Goal: Task Accomplishment & Management: Use online tool/utility

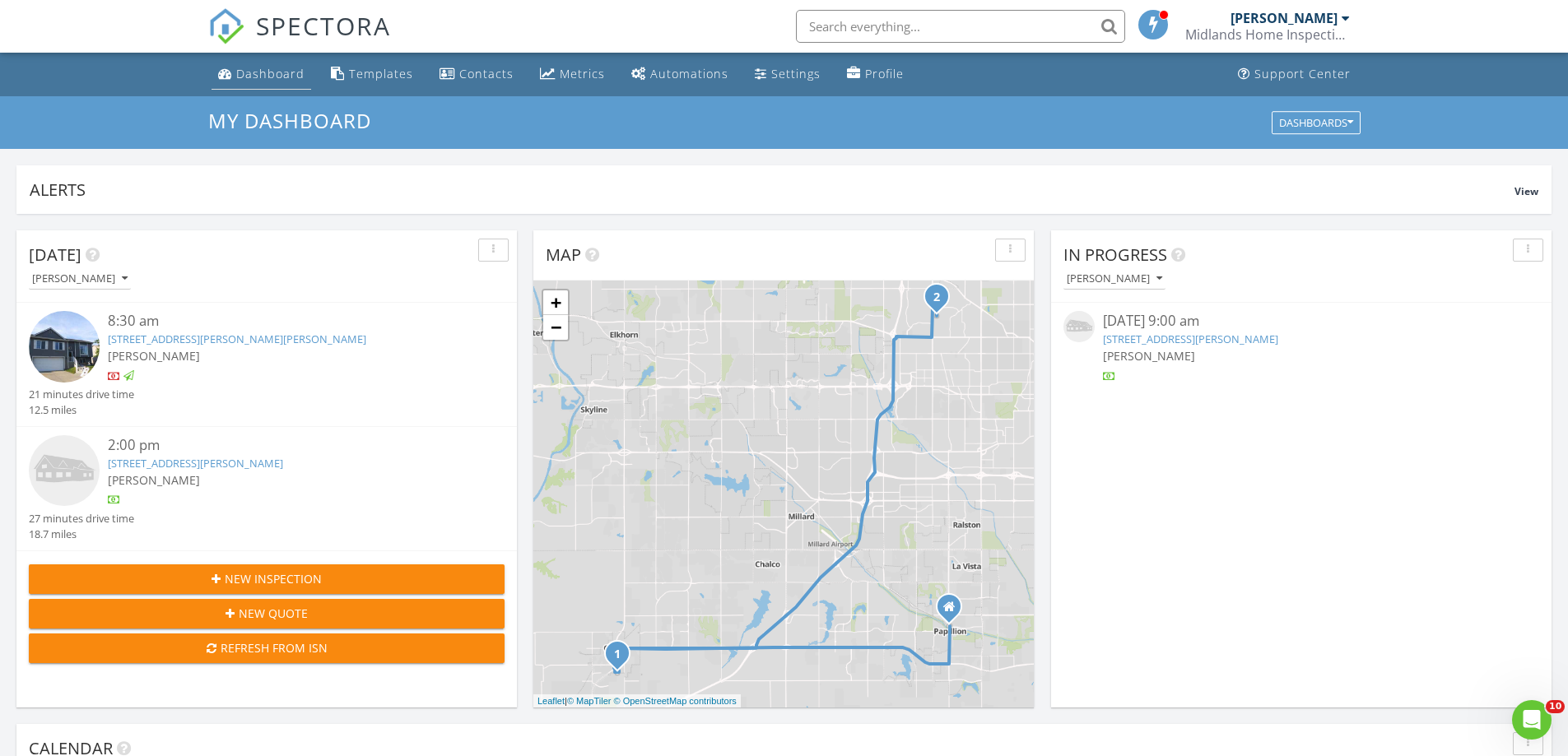
scroll to position [1524, 1593]
click at [268, 72] on div "Dashboard" at bounding box center [271, 73] width 68 height 16
click at [221, 465] on link "[STREET_ADDRESS][PERSON_NAME]" at bounding box center [194, 463] width 175 height 15
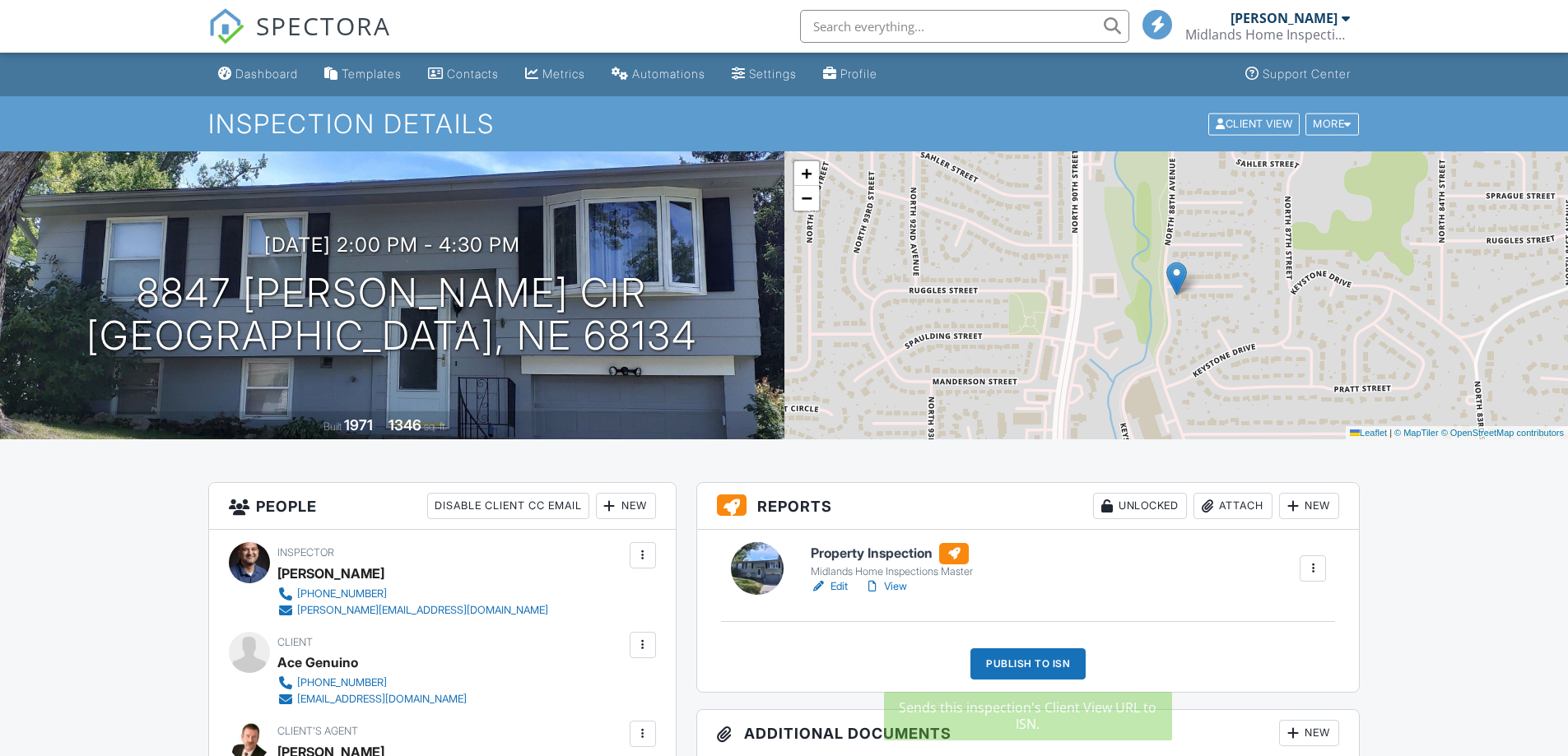
click at [1020, 664] on div "Publish to ISN" at bounding box center [1028, 664] width 115 height 31
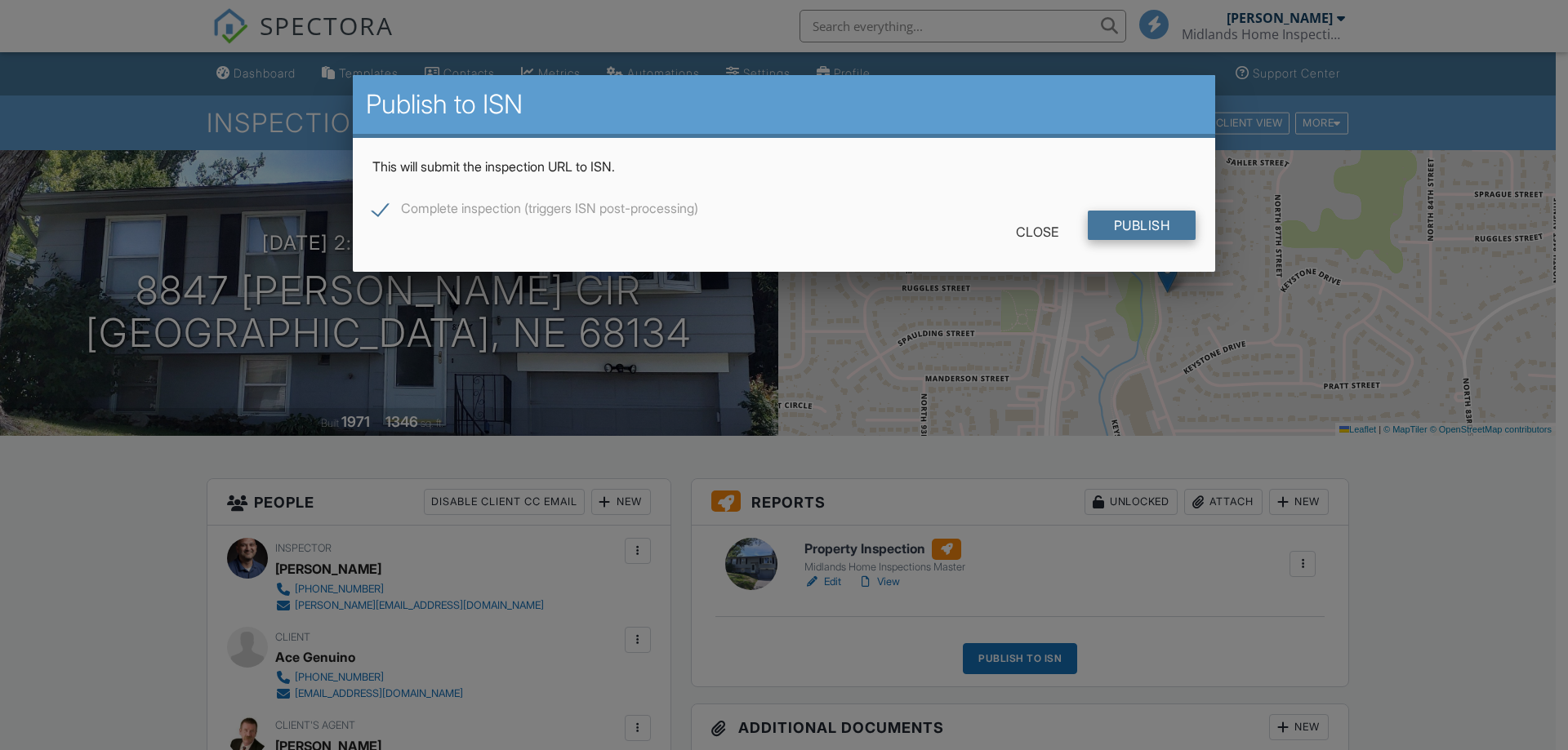
click at [1137, 231] on input "Publish" at bounding box center [1142, 225] width 109 height 29
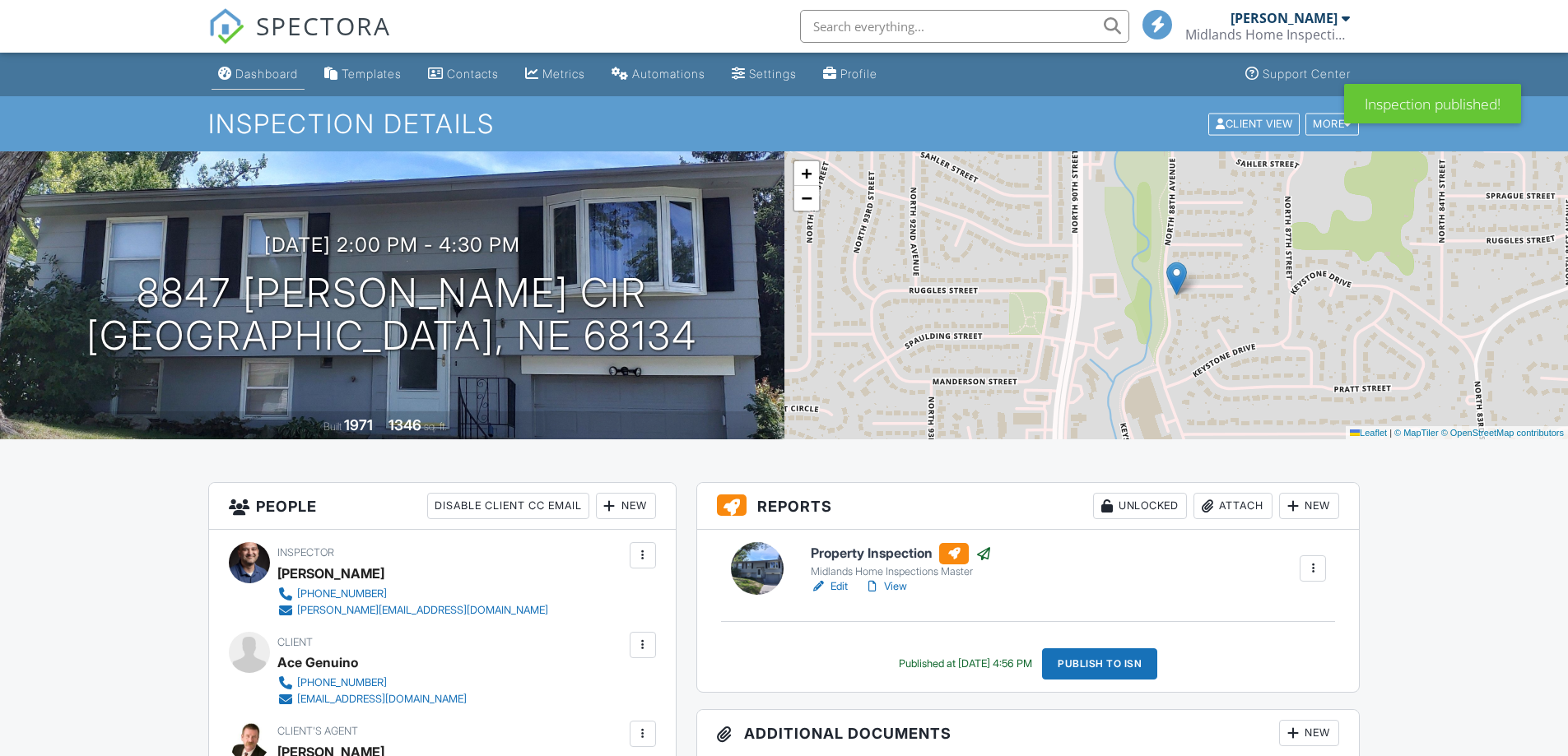
click at [271, 76] on div "Dashboard" at bounding box center [267, 73] width 63 height 14
